Goal: Transaction & Acquisition: Subscribe to service/newsletter

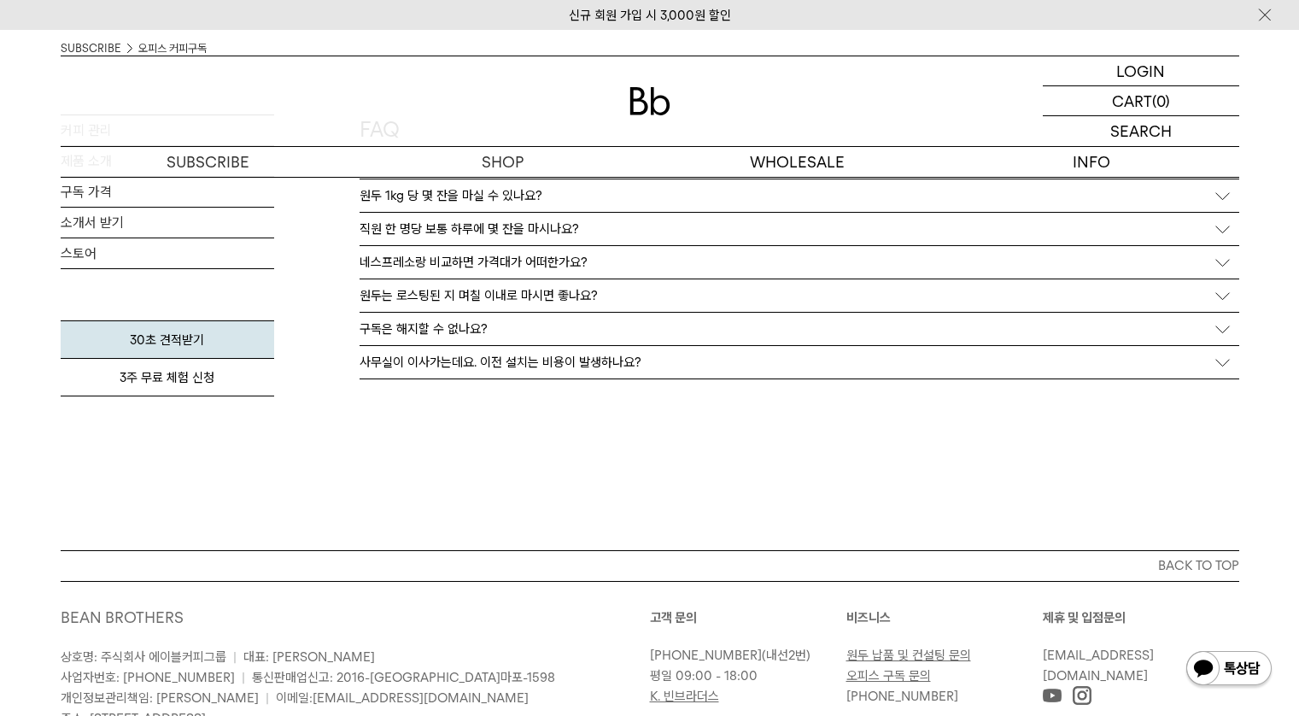
scroll to position [3189, 0]
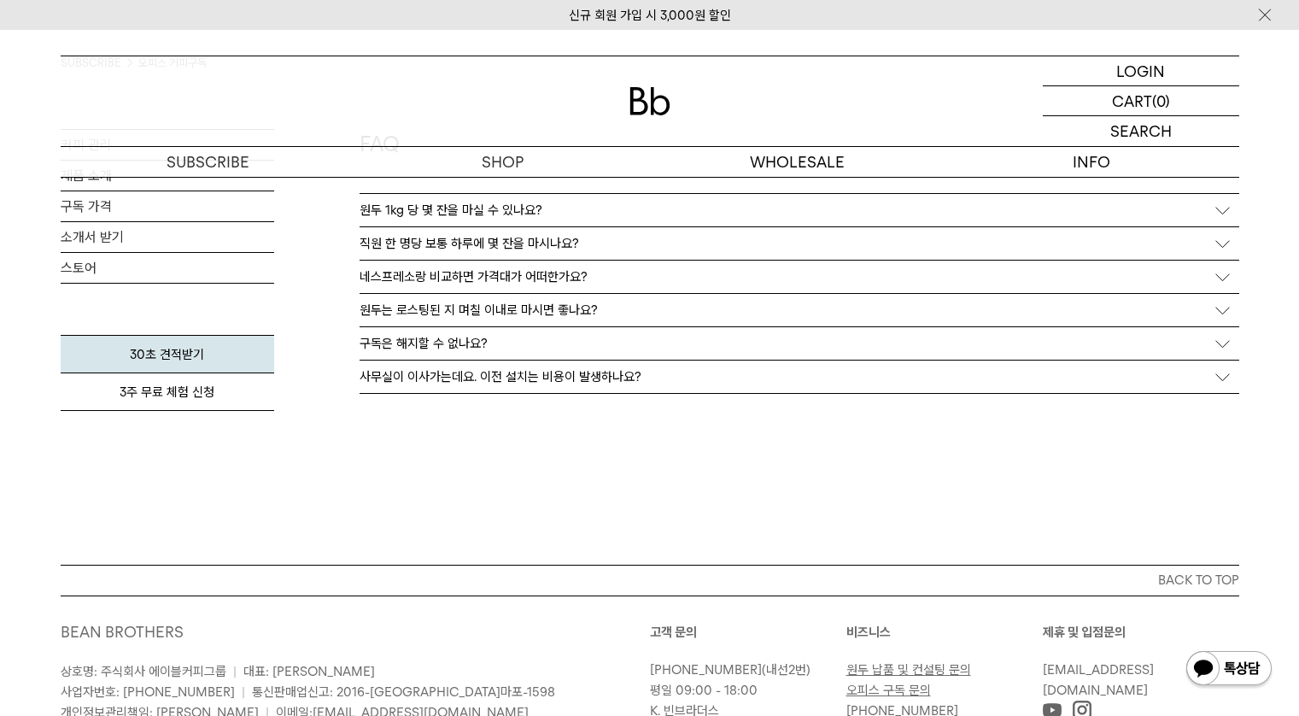
click at [1238, 246] on div "직원 한 명당 보통 하루에 몇 잔을 마시나요?" at bounding box center [800, 243] width 880 height 32
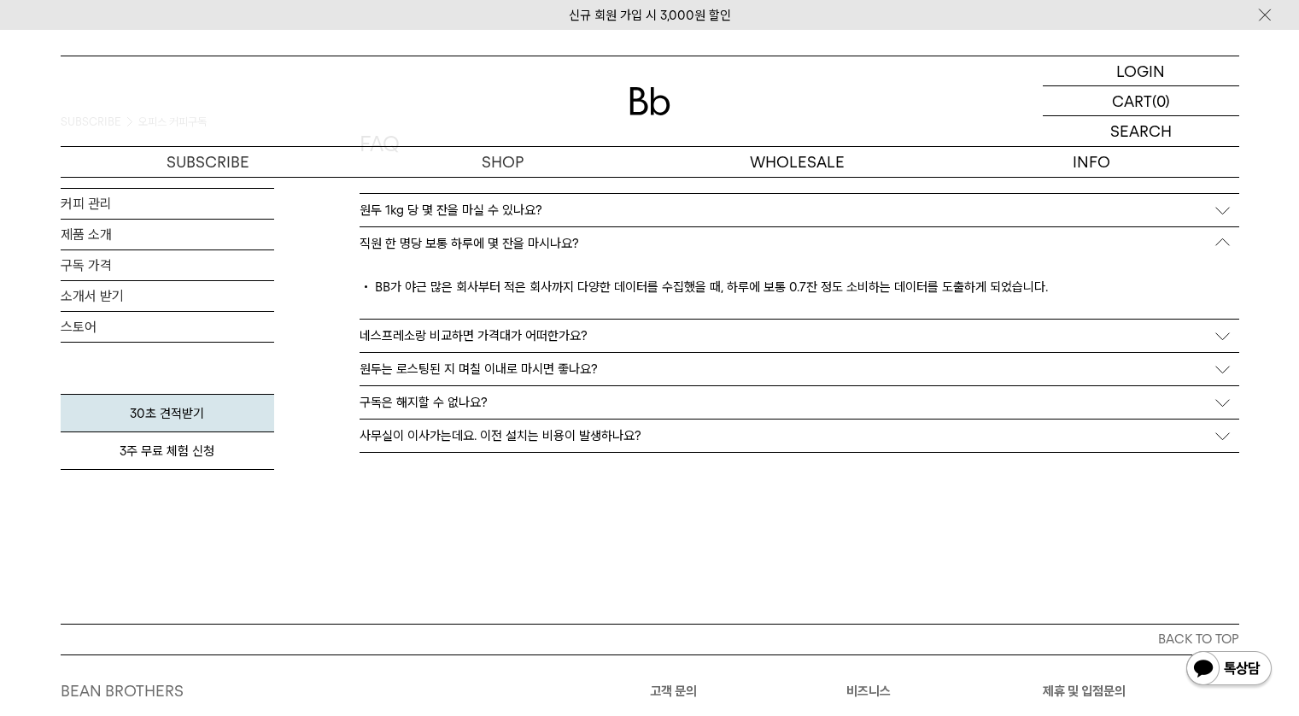
click at [1221, 208] on div "원두 1kg 당 몇 잔을 마실 수 있나요?" at bounding box center [800, 210] width 880 height 32
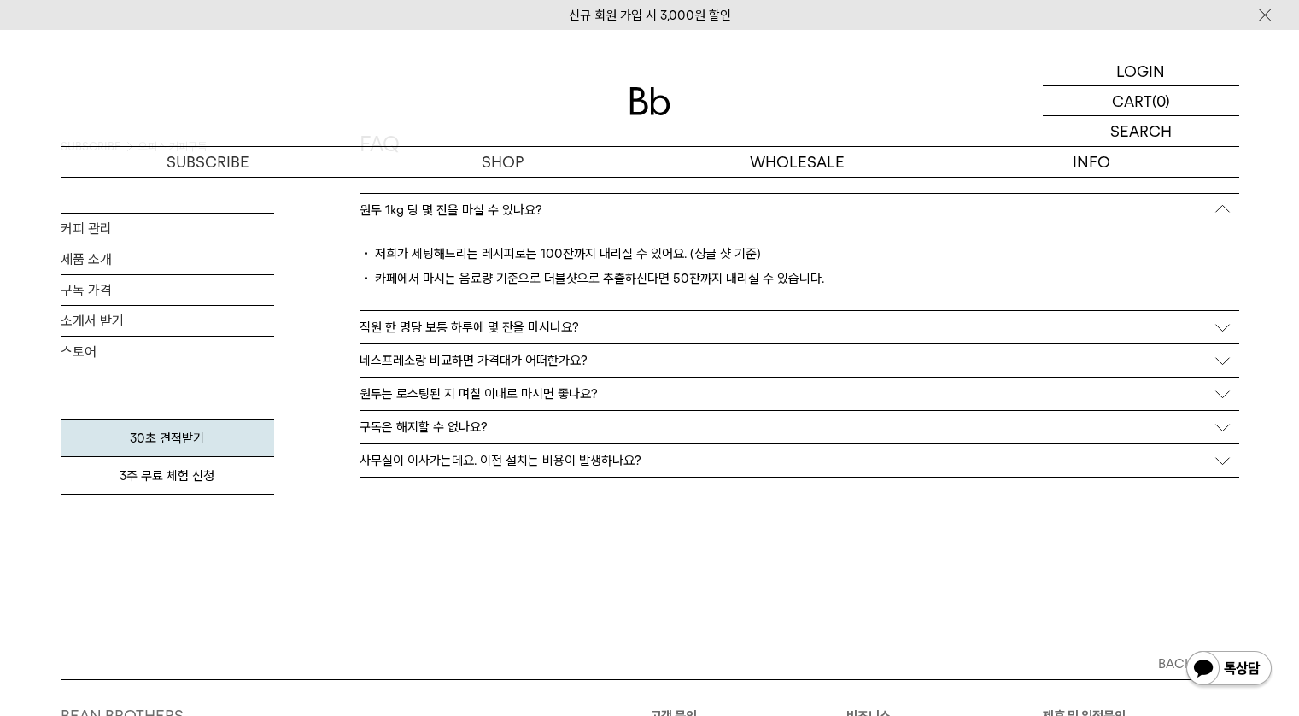
click at [1208, 395] on div "원두는 로스팅된 지 며칠 이내로 마시면 좋나요?" at bounding box center [800, 393] width 880 height 32
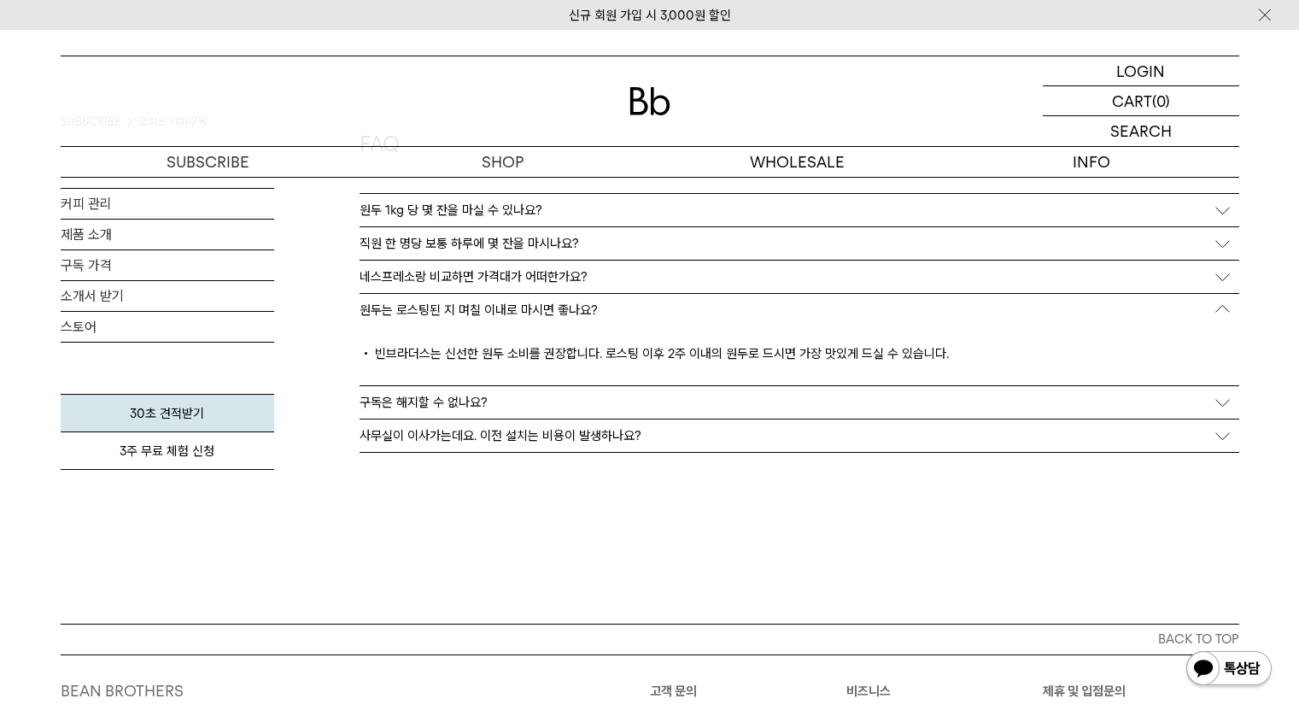
click at [1212, 401] on div "구독은 해지할 수 없나요?" at bounding box center [800, 402] width 880 height 32
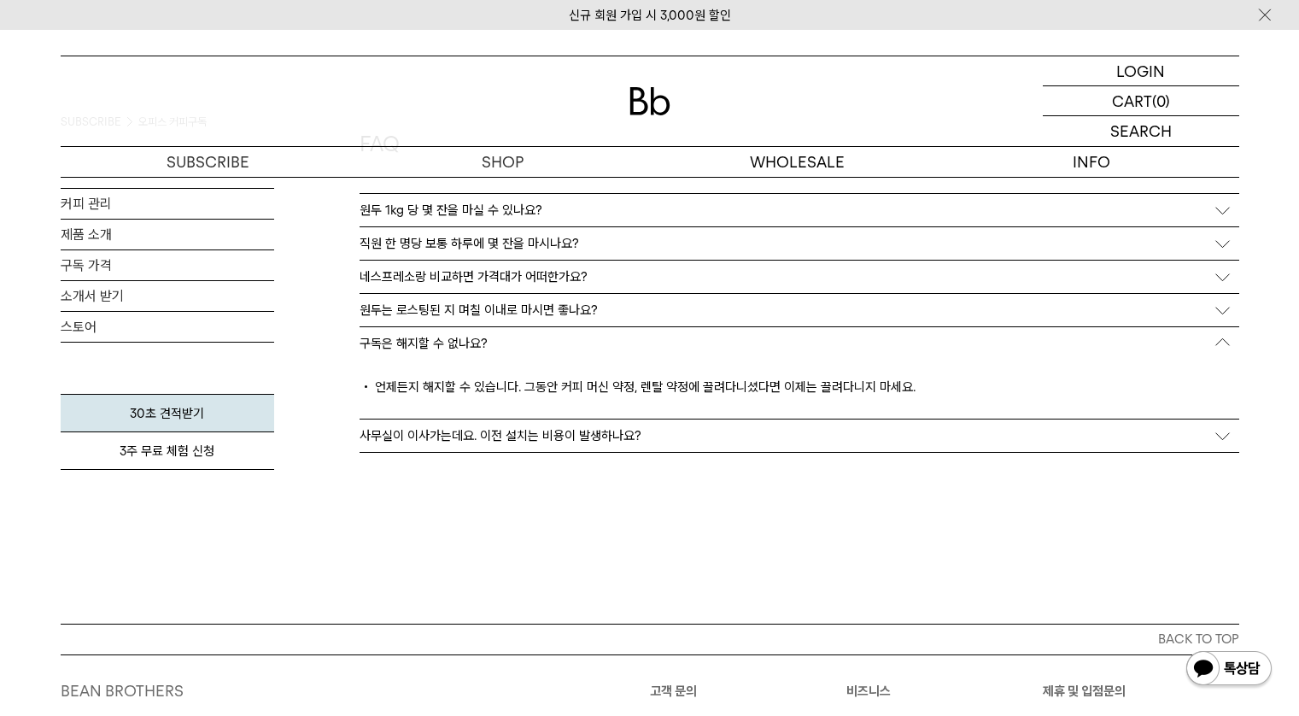
click at [1229, 447] on div "사무실이 이사가는데요. 이전 설치는 비용이 발생하나요?" at bounding box center [800, 435] width 880 height 32
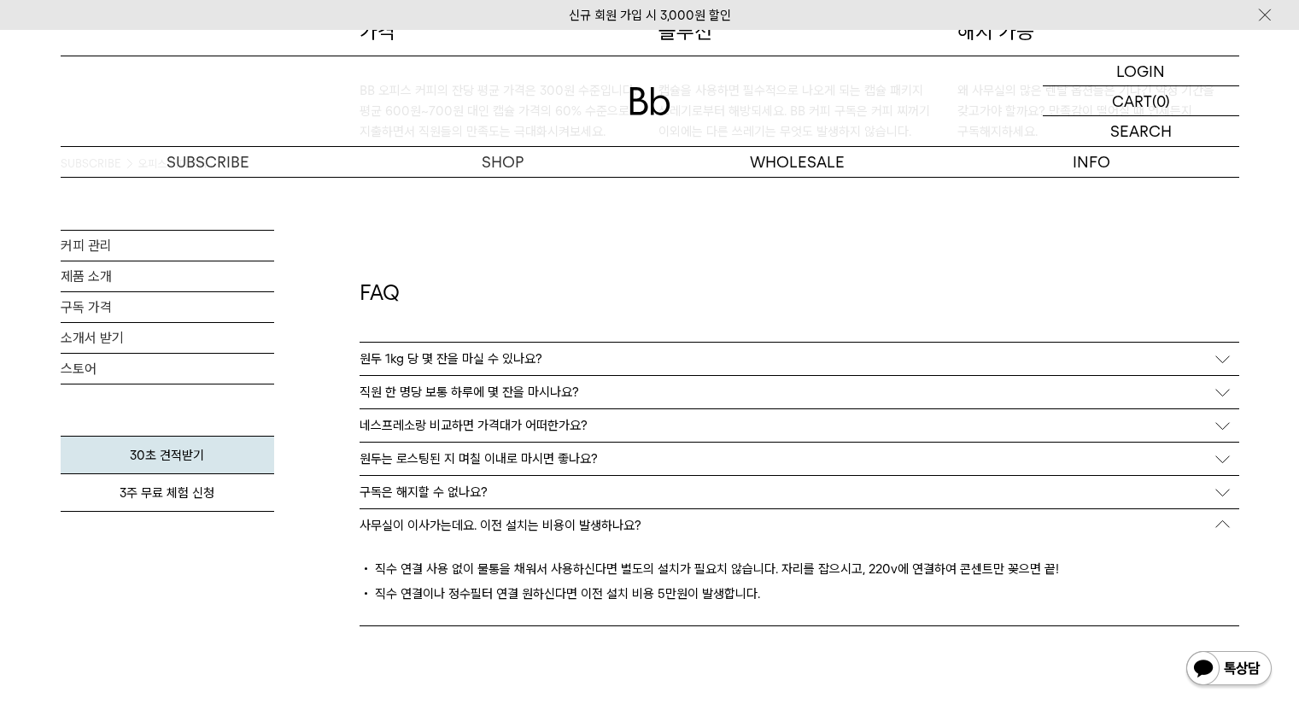
scroll to position [3039, 0]
click at [529, 354] on p "원두 1kg 당 몇 잔을 마실 수 있나요?" at bounding box center [451, 359] width 183 height 15
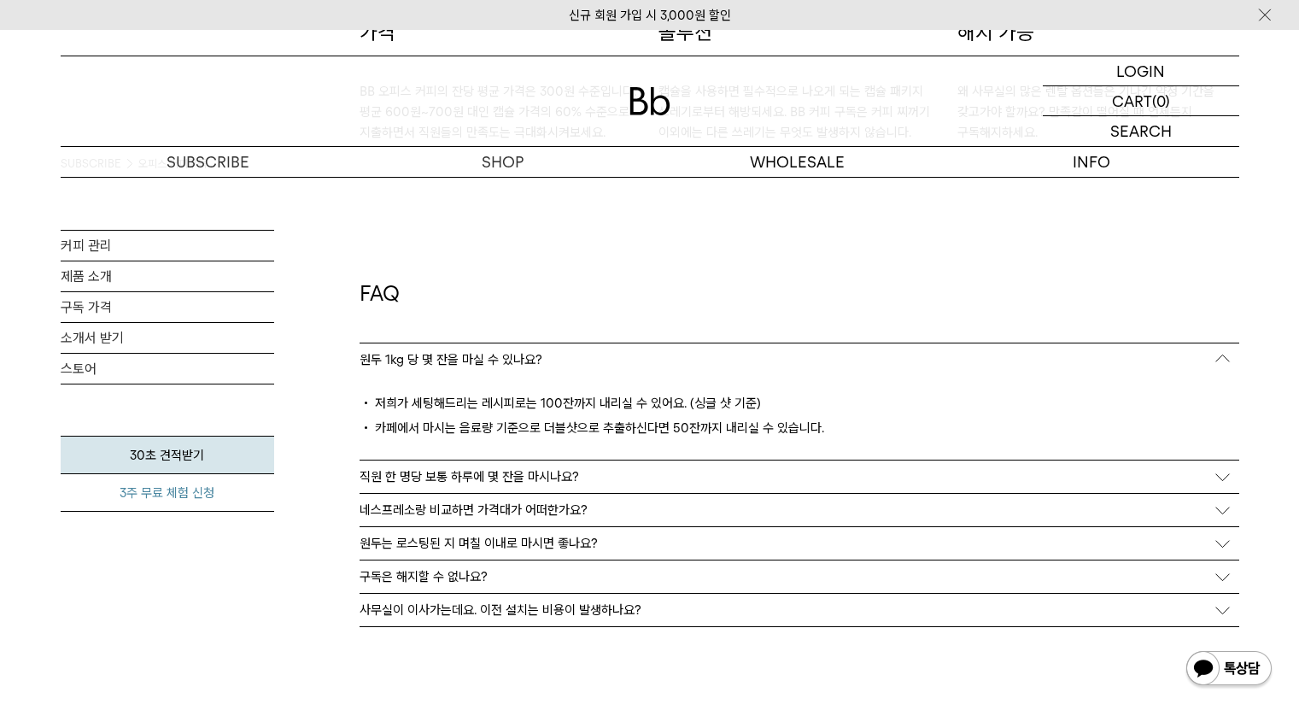
click at [217, 506] on link "3주 무료 체험 신청" at bounding box center [167, 493] width 213 height 38
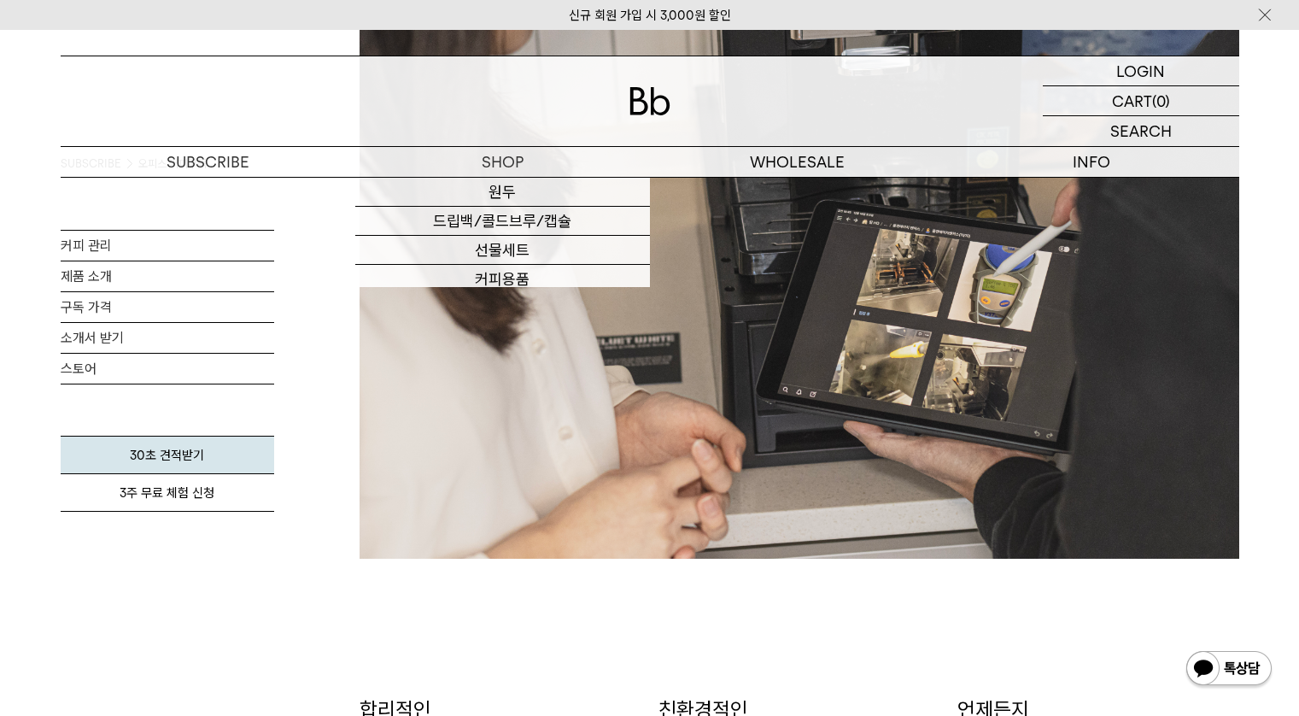
click at [657, 113] on img at bounding box center [649, 101] width 41 height 28
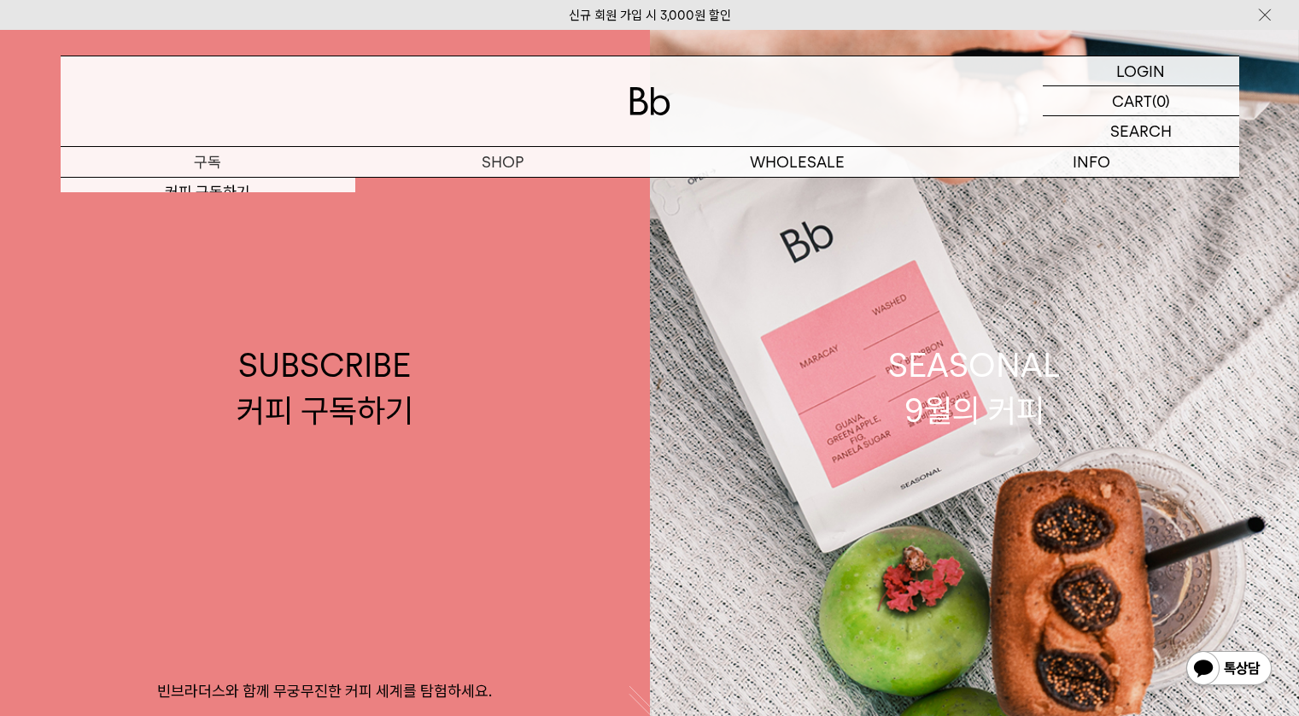
click at [169, 165] on p "구독" at bounding box center [208, 162] width 295 height 30
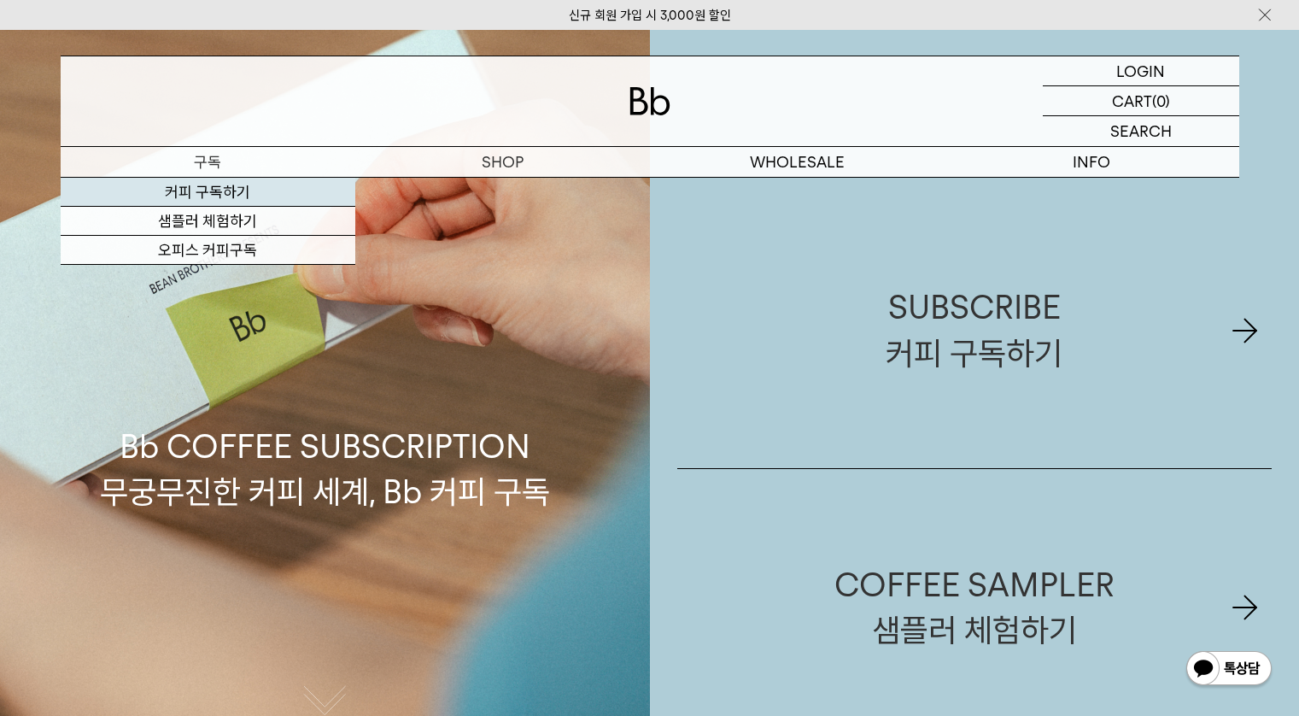
click at [206, 190] on link "커피 구독하기" at bounding box center [208, 192] width 295 height 29
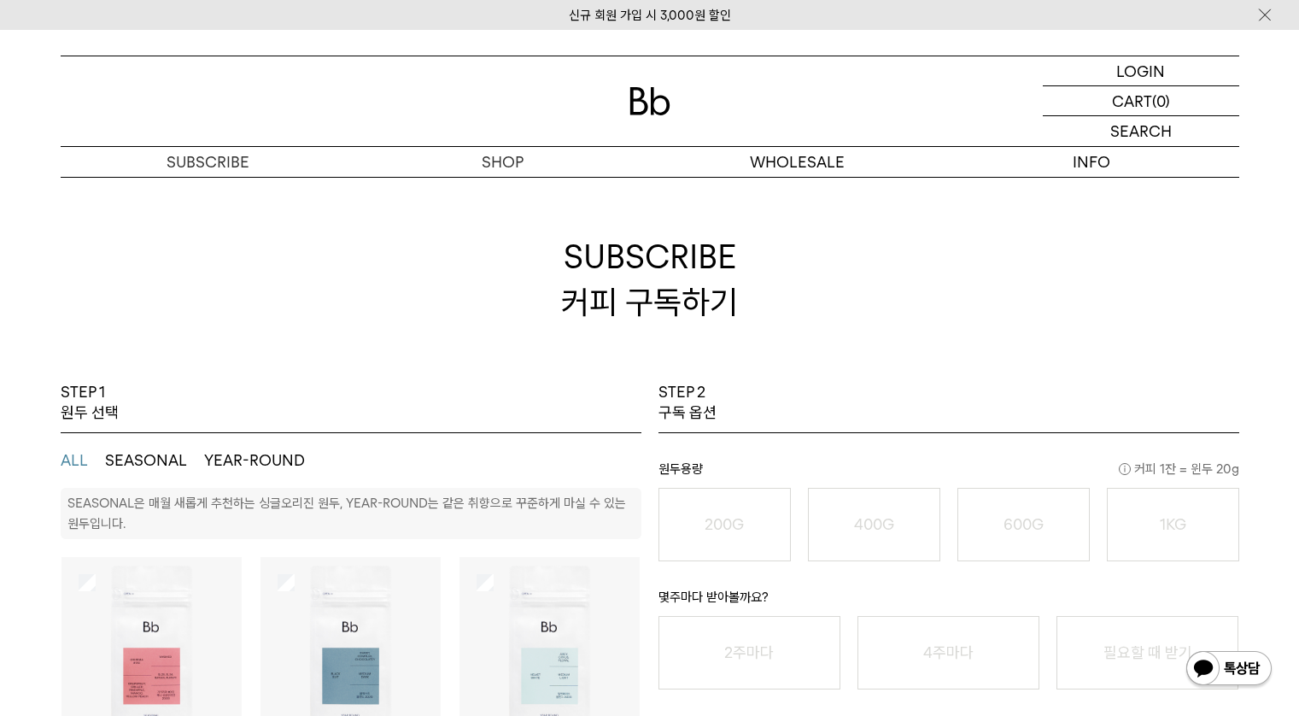
scroll to position [163, 0]
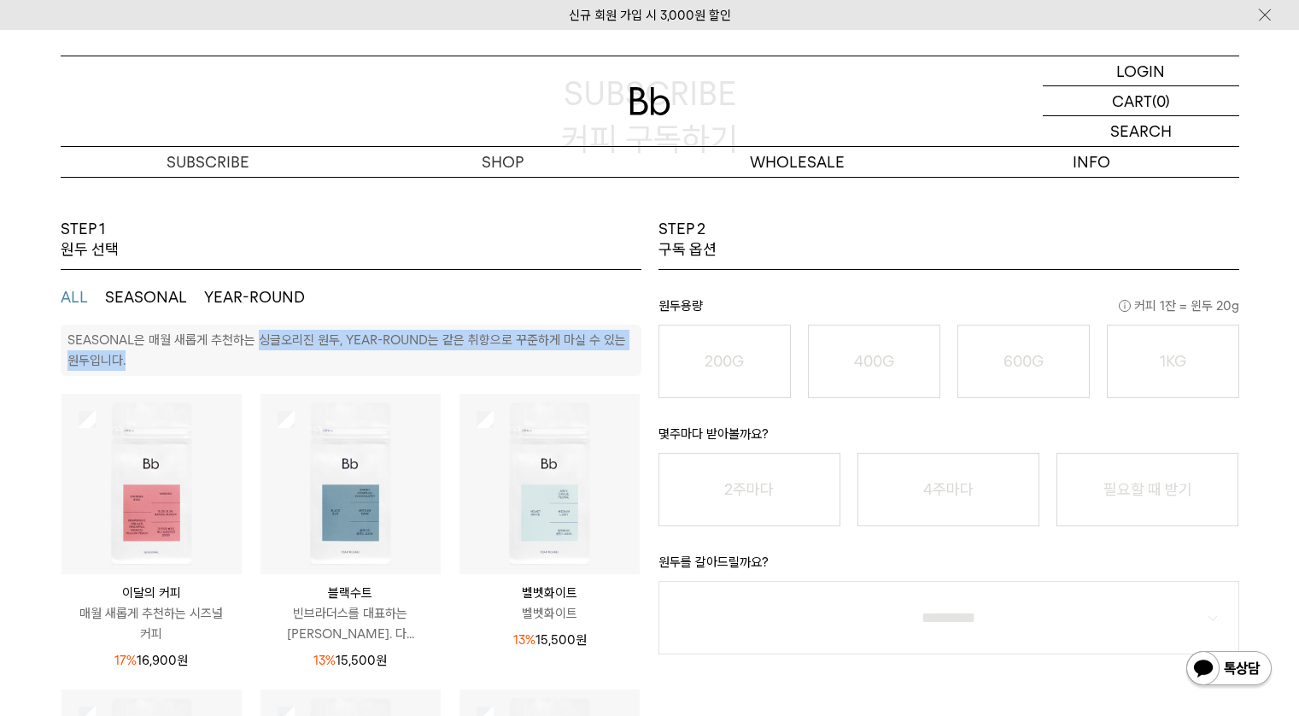
drag, startPoint x: 260, startPoint y: 343, endPoint x: 361, endPoint y: 367, distance: 104.4
click at [361, 367] on div "SEASONAL은 매월 새롭게 추천하는 싱글오리진 원두, YEAR-ROUND는 같은 취향으로 꾸준하게 마실 수 있는 원두입니다." at bounding box center [351, 350] width 581 height 51
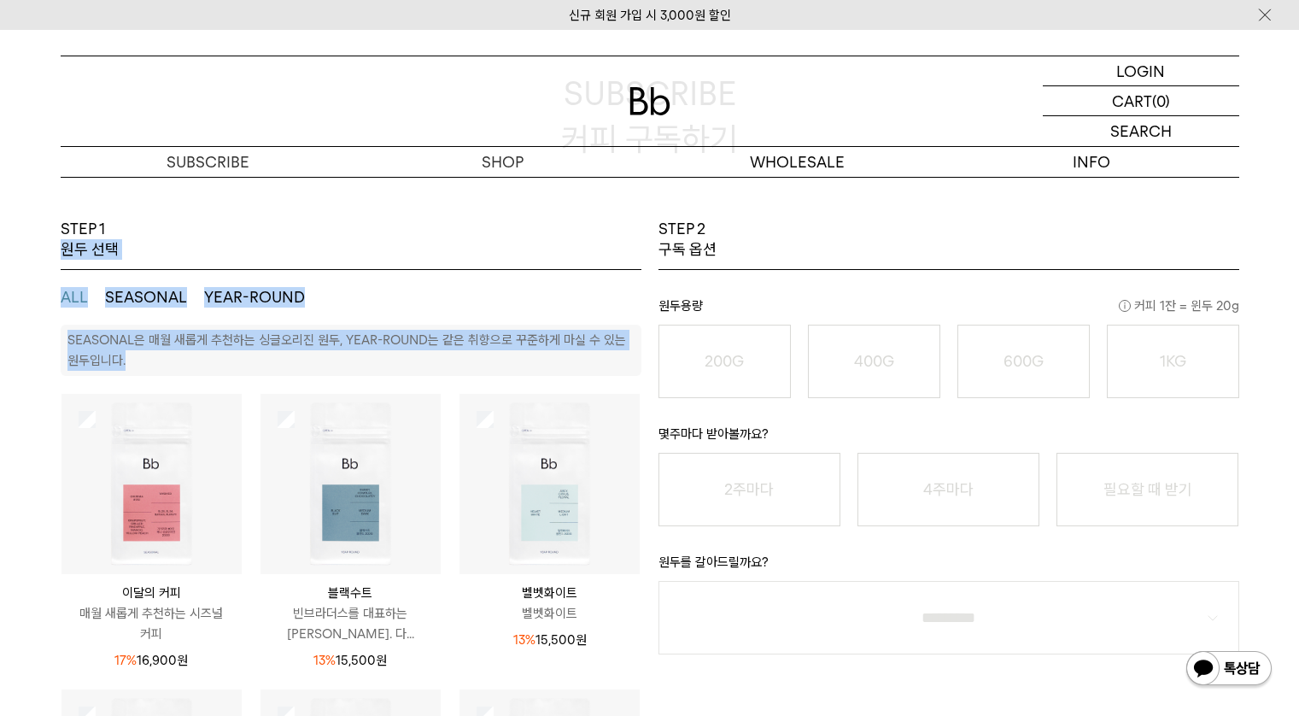
drag, startPoint x: 361, startPoint y: 367, endPoint x: 50, endPoint y: 248, distance: 333.8
click at [50, 248] on div "STEP 1 원두 선택 ALL SEASONAL YEAR-ROUND SEASONAL은 매월 새롭게 추천하는 싱글오리진 원두, YEAR-ROUND…" at bounding box center [650, 633] width 1230 height 828
click at [412, 275] on ul "ALL SEASONAL YEAR-ROUND" at bounding box center [351, 297] width 581 height 55
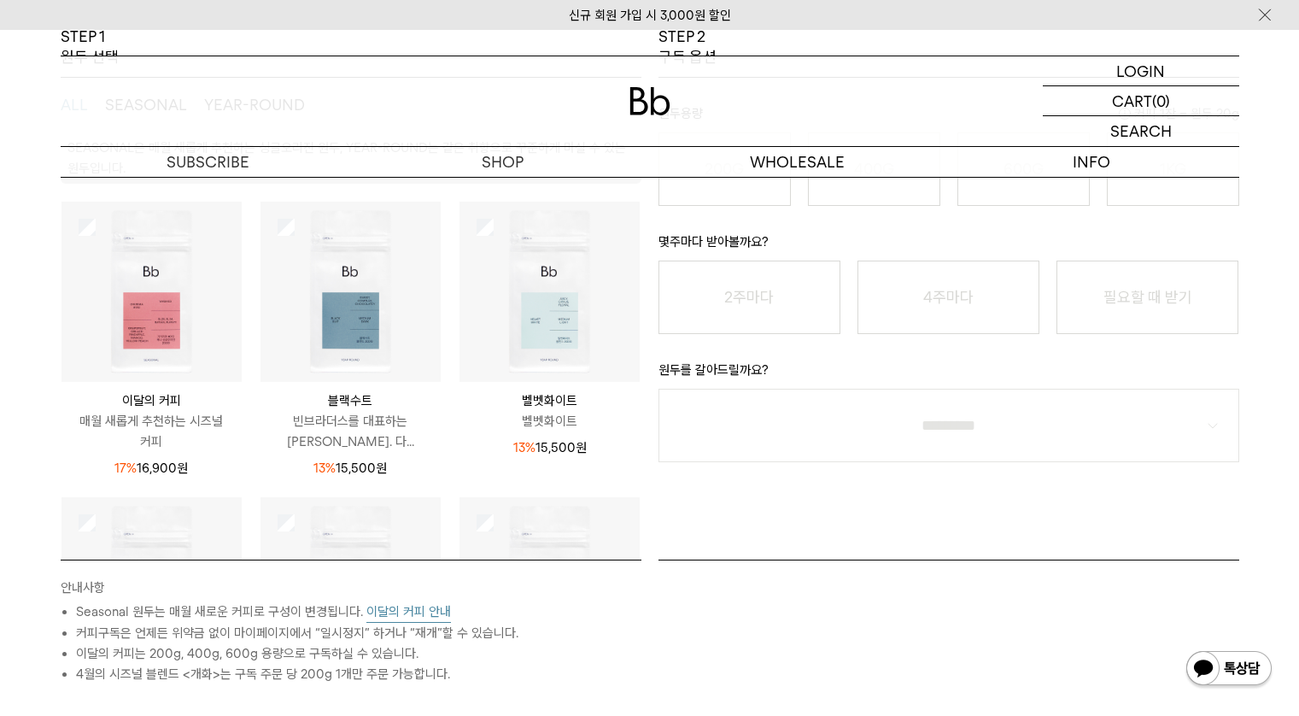
scroll to position [0, 0]
